Goal: Entertainment & Leisure: Consume media (video, audio)

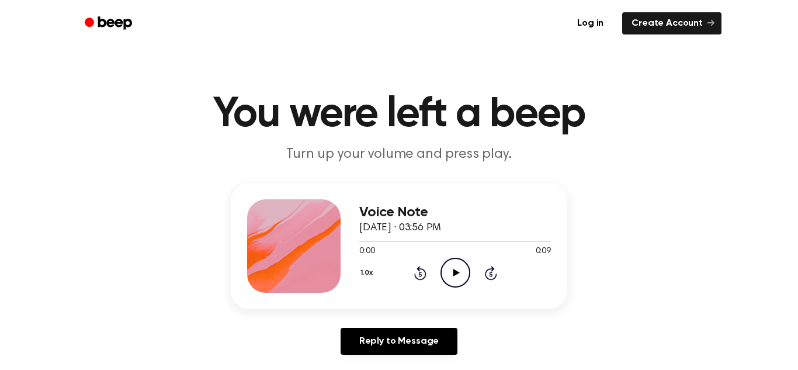
click at [456, 269] on icon "Play Audio" at bounding box center [456, 273] width 30 height 30
click at [452, 281] on icon "Pause Audio" at bounding box center [456, 273] width 30 height 30
click at [452, 281] on icon "Play Audio" at bounding box center [456, 273] width 30 height 30
click at [458, 274] on icon at bounding box center [456, 273] width 6 height 8
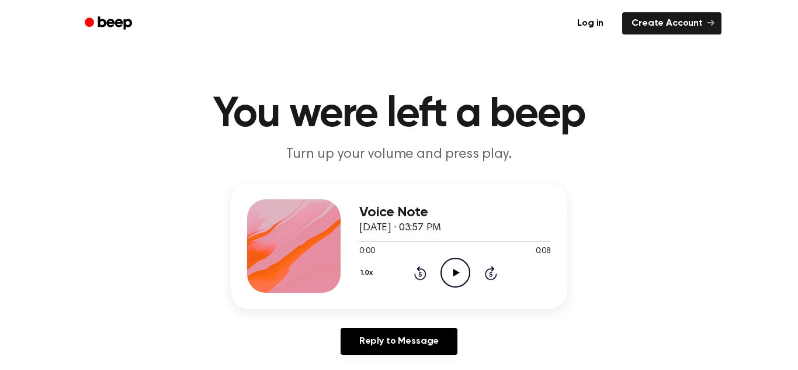
click at [452, 275] on icon "Play Audio" at bounding box center [456, 273] width 30 height 30
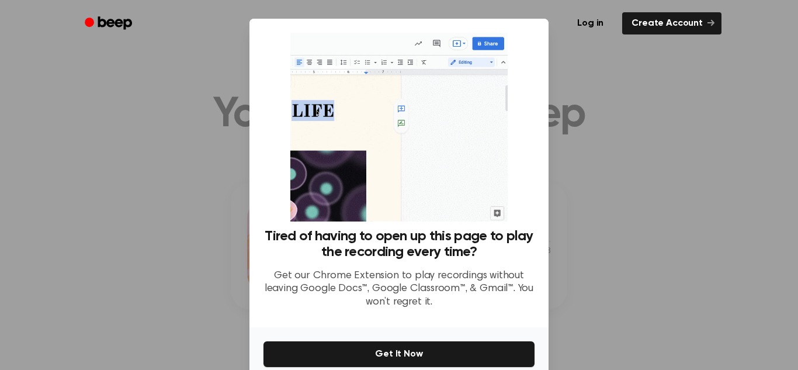
click at [593, 264] on div at bounding box center [399, 185] width 798 height 370
click at [635, 189] on div at bounding box center [399, 185] width 798 height 370
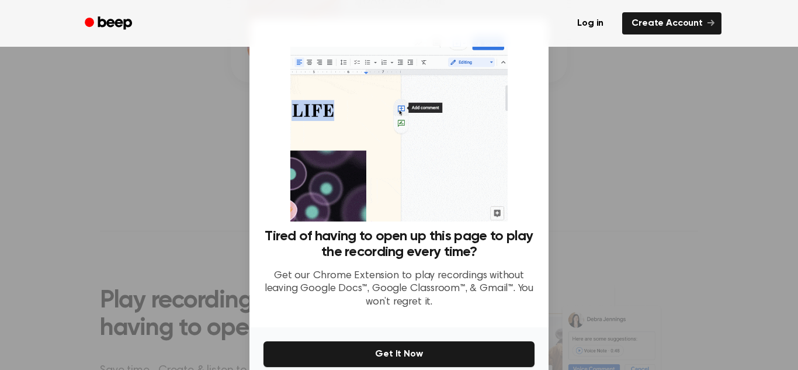
scroll to position [231, 0]
